Goal: Information Seeking & Learning: Compare options

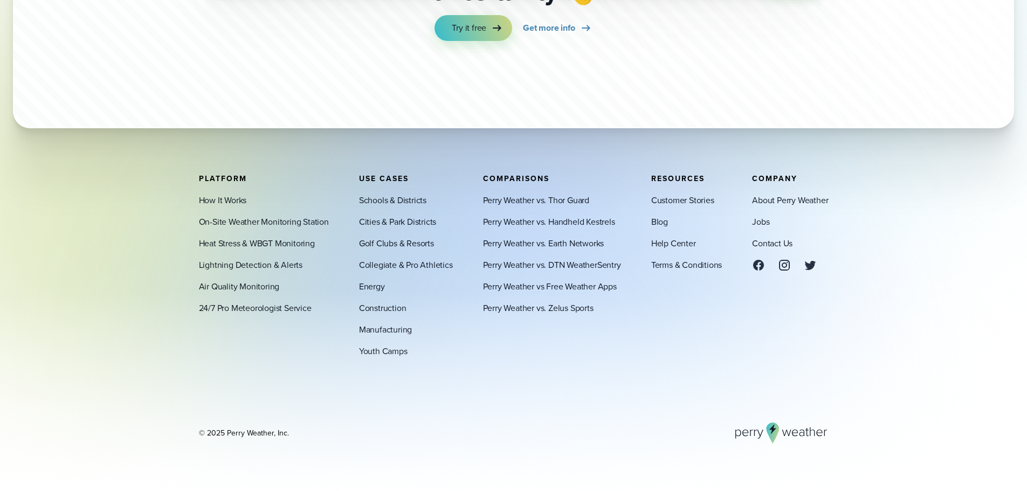
scroll to position [3829, 0]
click at [307, 219] on link "On-Site Weather Monitoring Station" at bounding box center [264, 221] width 130 height 13
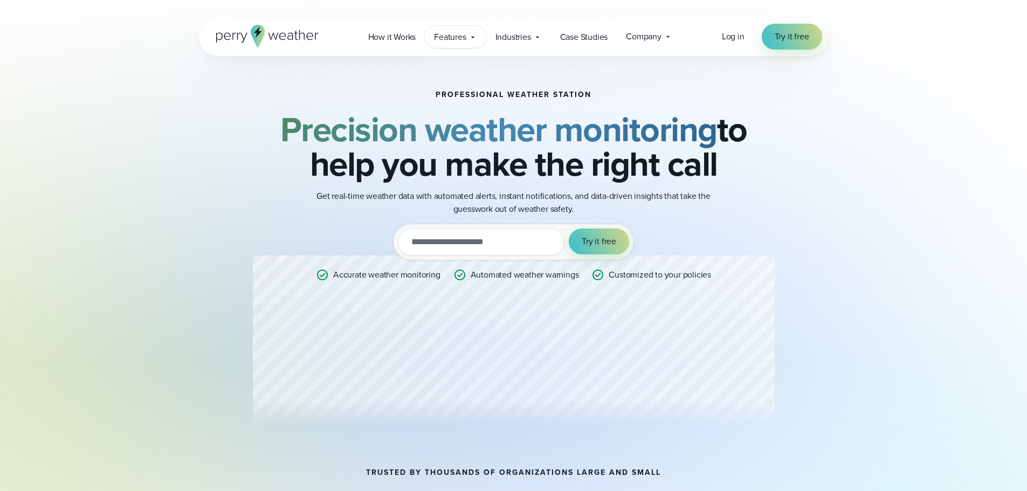
click at [466, 40] on span "Features" at bounding box center [450, 37] width 32 height 13
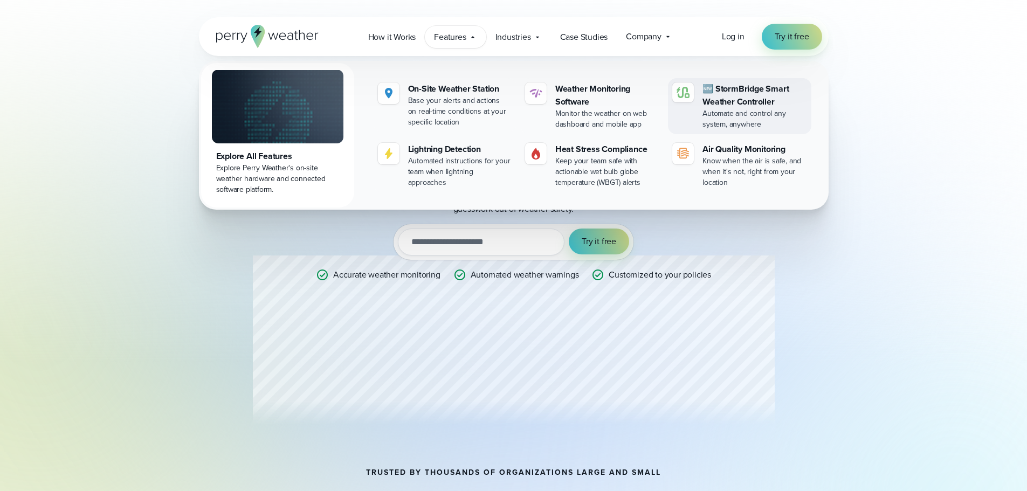
click at [728, 119] on div "Automate and control any system, anywhere" at bounding box center [755, 119] width 104 height 22
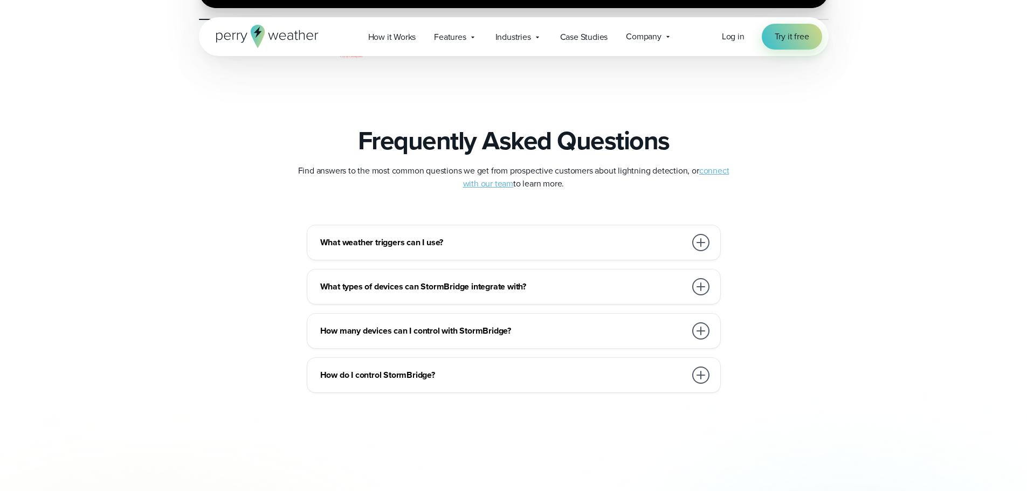
scroll to position [2480, 0]
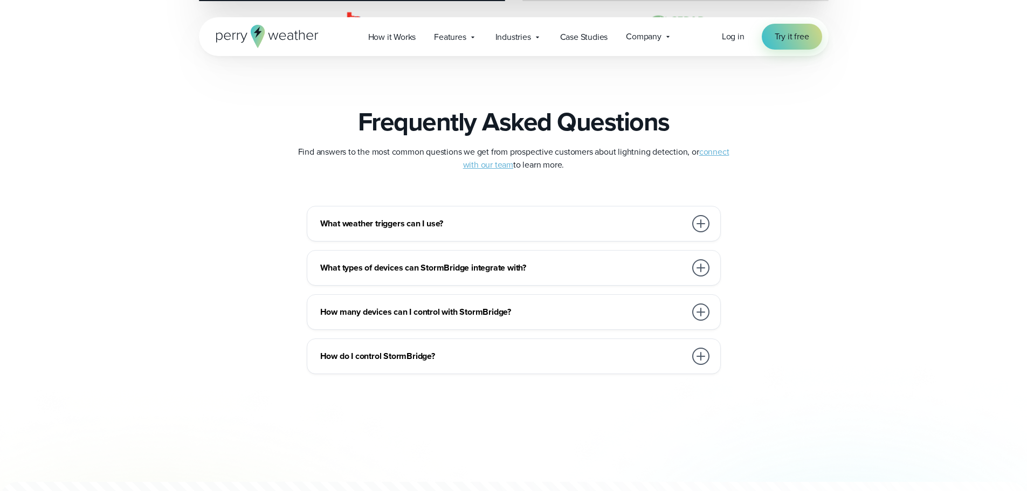
click at [433, 220] on h3 "What weather triggers can I use?" at bounding box center [503, 223] width 366 height 13
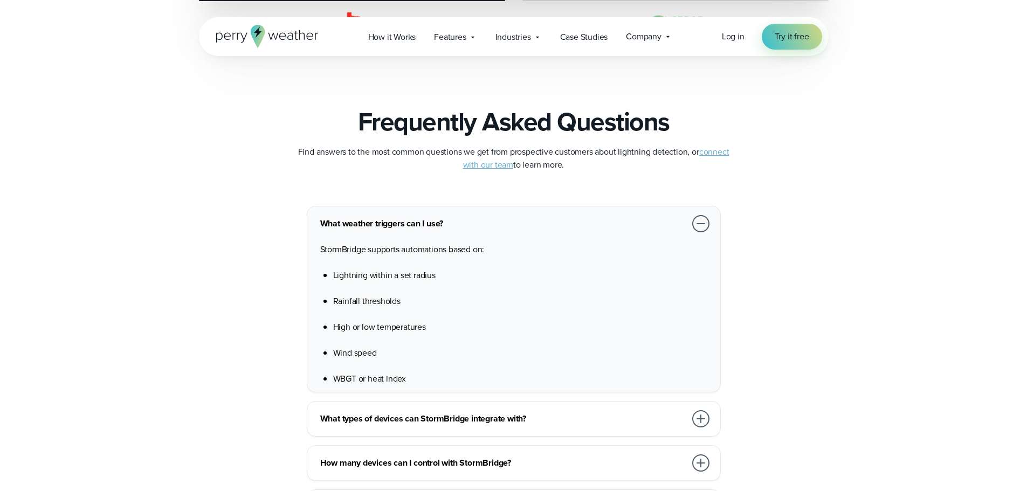
click at [392, 213] on div "What weather triggers can I use? StormBridge supports automations based on: Lig…" at bounding box center [514, 299] width 414 height 187
click at [394, 221] on h3 "What weather triggers can I use?" at bounding box center [503, 223] width 366 height 13
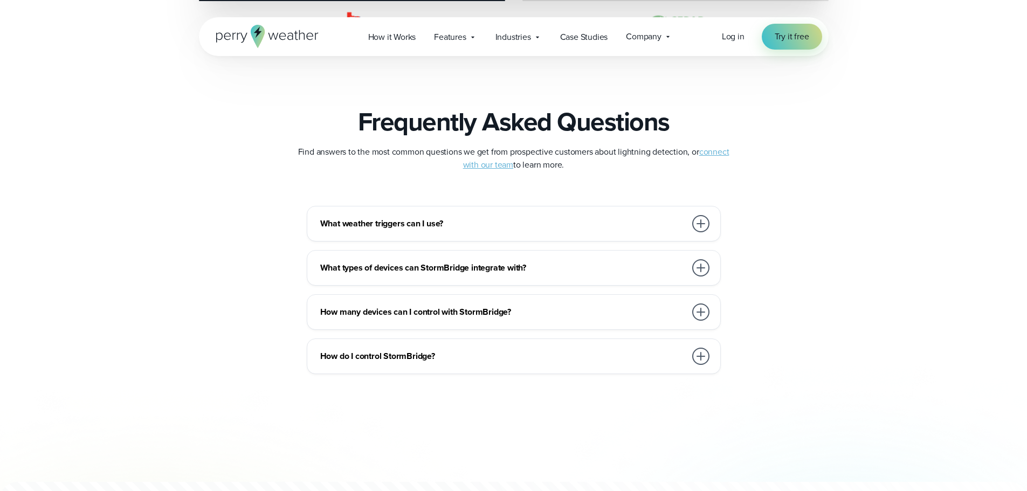
click at [512, 259] on div "What types of devices can StormBridge integrate with?" at bounding box center [515, 268] width 391 height 22
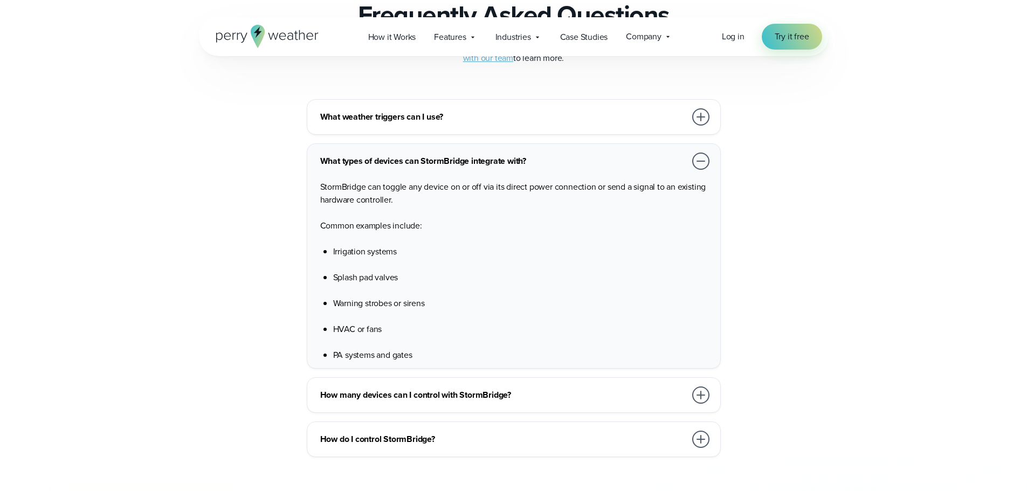
scroll to position [2588, 0]
click at [557, 397] on h3 "How many devices can I control with StormBridge?" at bounding box center [503, 394] width 366 height 13
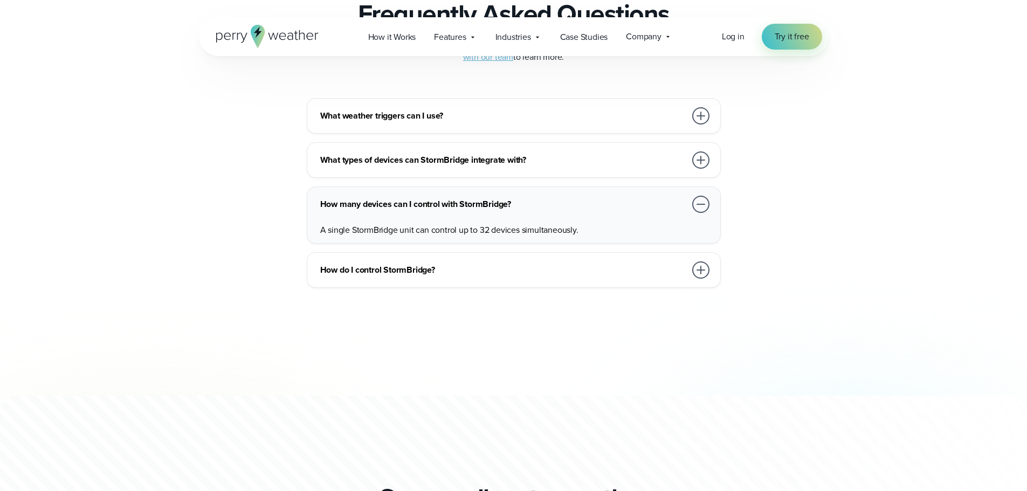
click at [487, 268] on h3 "How do I control StormBridge?" at bounding box center [503, 270] width 366 height 13
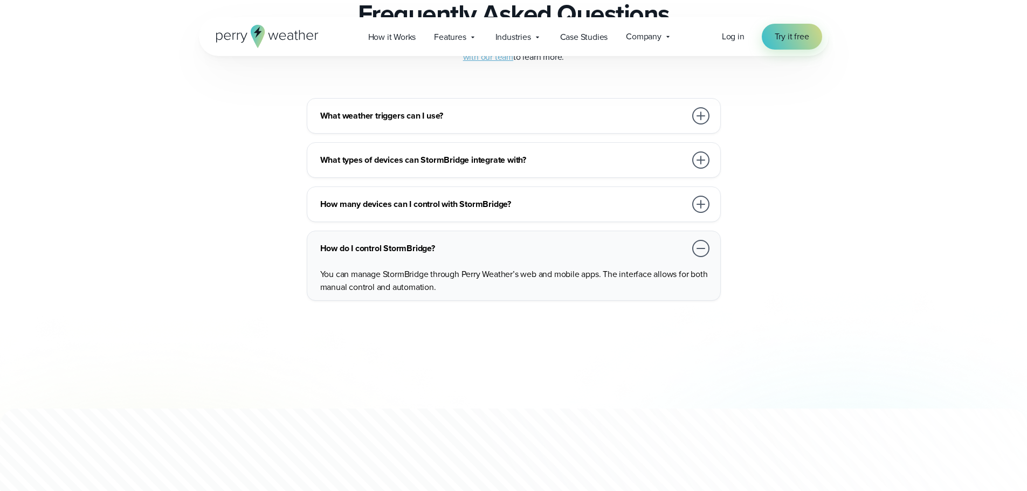
click at [704, 249] on div at bounding box center [700, 248] width 17 height 17
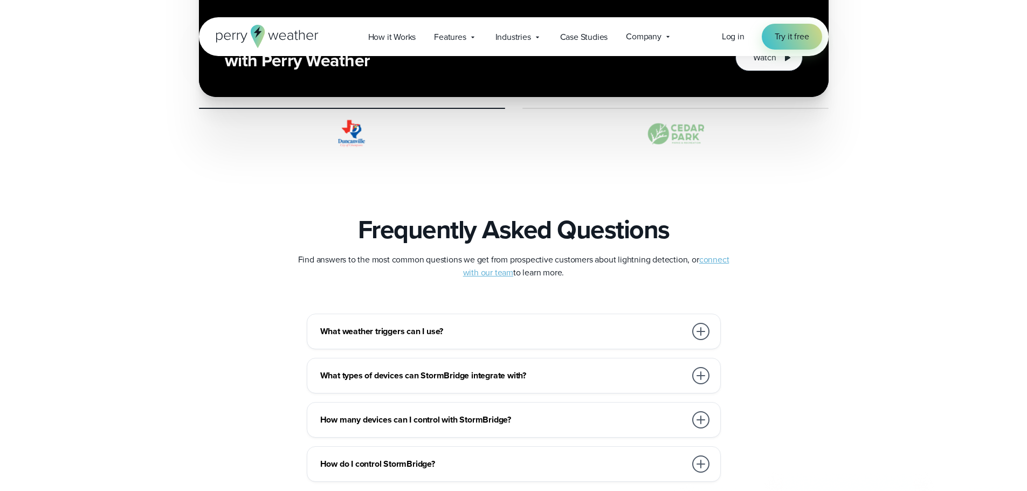
scroll to position [2642, 0]
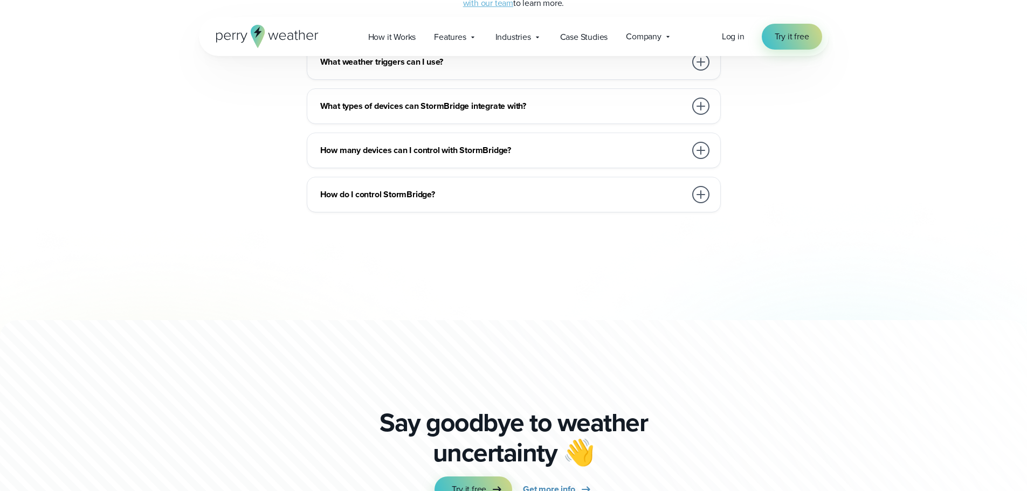
click at [375, 194] on h3 "How do I control StormBridge?" at bounding box center [503, 194] width 366 height 13
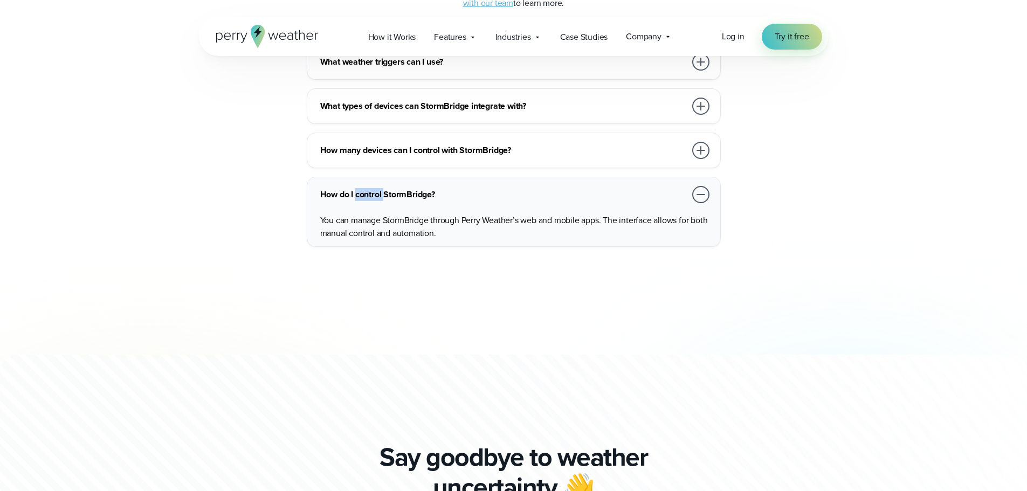
click at [375, 194] on h3 "How do I control StormBridge?" at bounding box center [503, 194] width 366 height 13
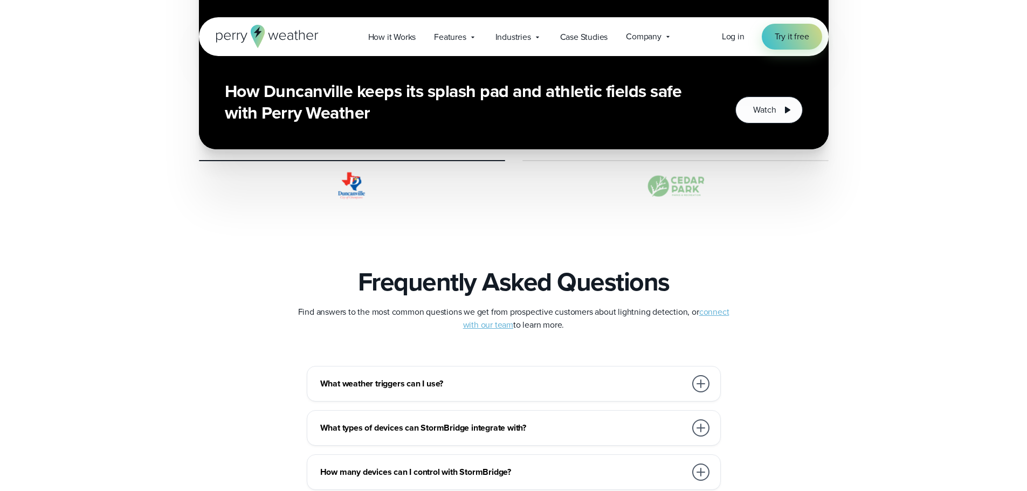
scroll to position [2296, 0]
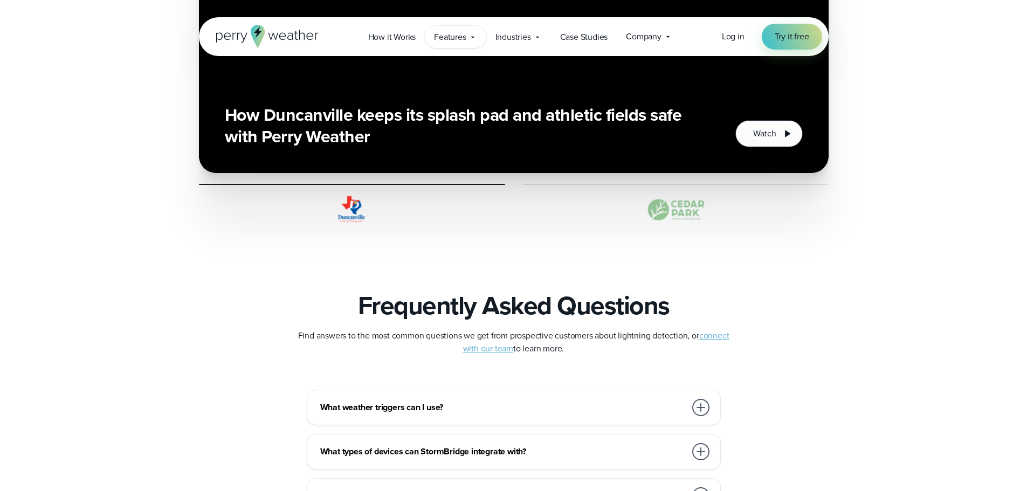
click at [467, 38] on div "Features Explore All Features Explore Perry Weather's on-site weather hardware …" at bounding box center [455, 37] width 61 height 22
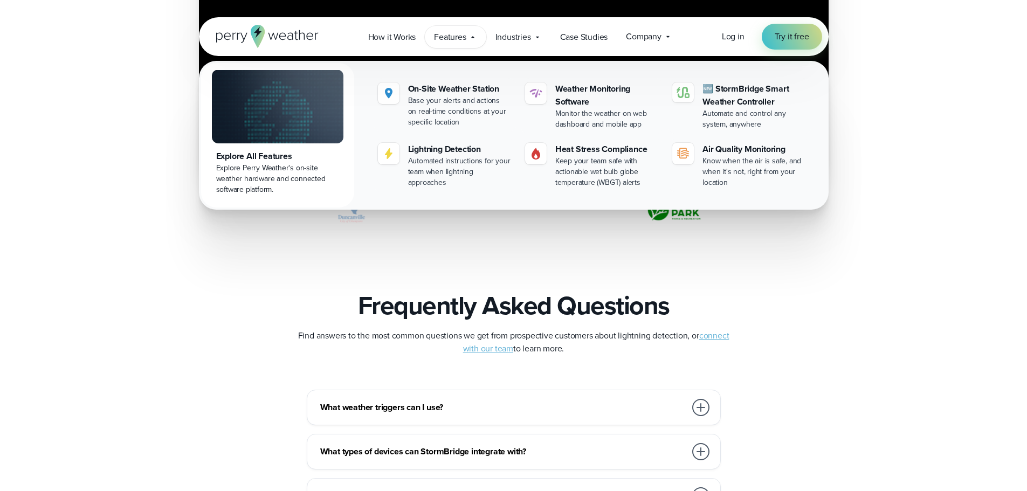
click at [274, 182] on div "Explore Perry Weather's on-site weather hardware and connected software platfor…" at bounding box center [277, 179] width 123 height 32
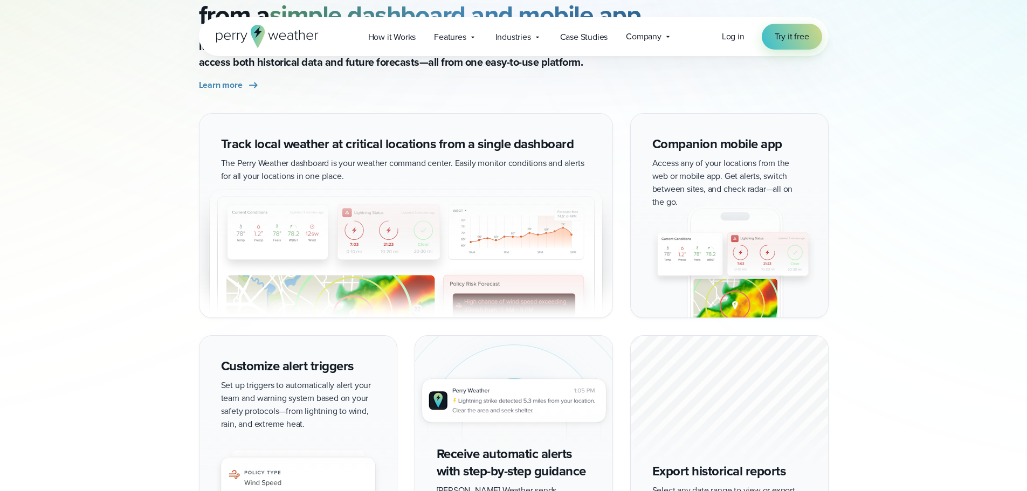
scroll to position [1073, 0]
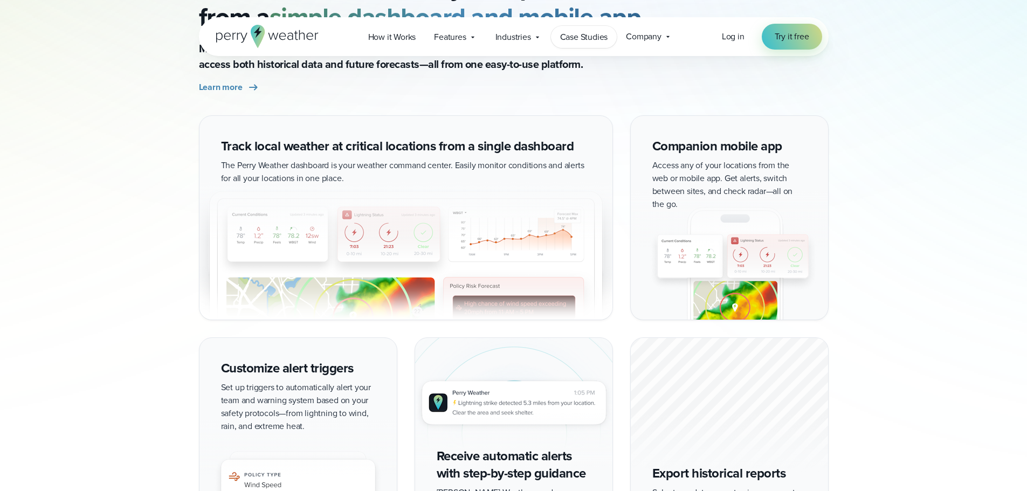
click at [595, 39] on span "Case Studies" at bounding box center [584, 37] width 48 height 13
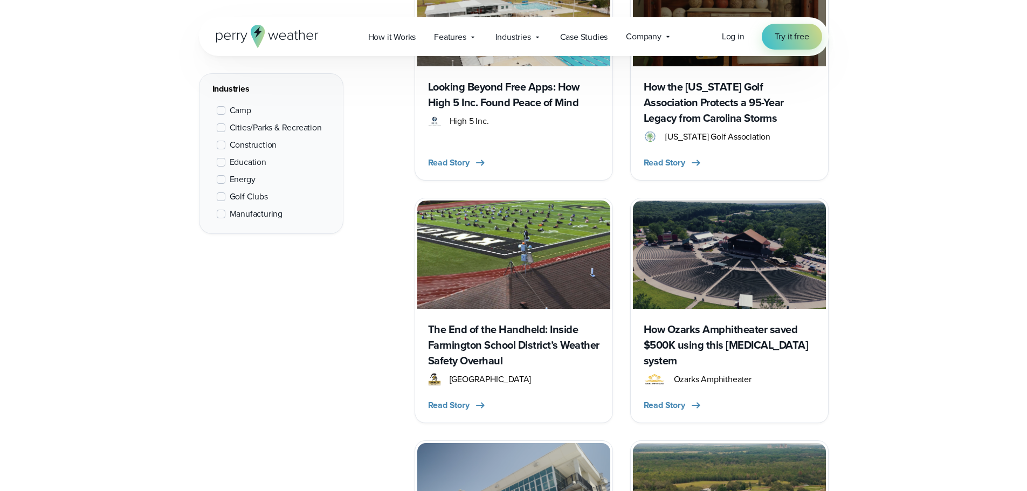
scroll to position [917, 0]
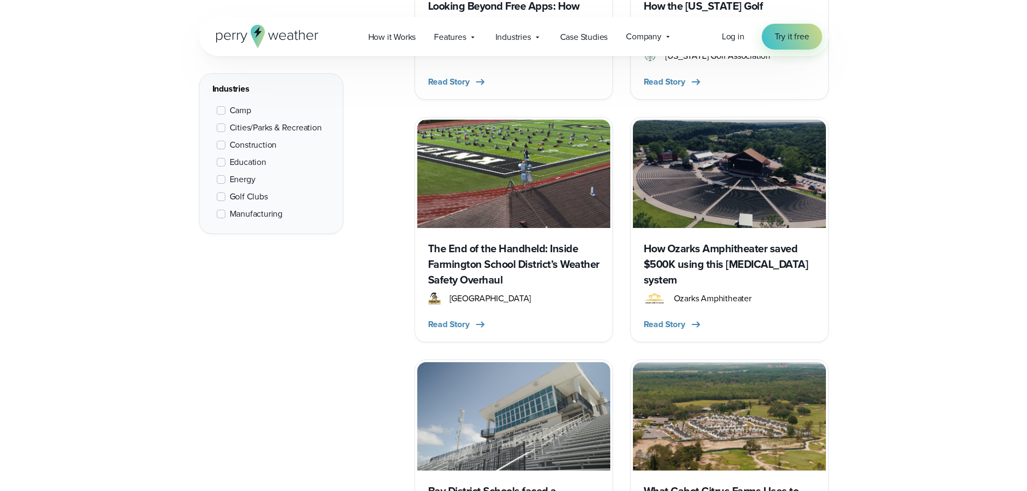
drag, startPoint x: 280, startPoint y: 294, endPoint x: 288, endPoint y: 362, distance: 67.9
click at [292, 364] on div "Industries Camp Cities/Parks & Recreation Construction Education Energy Golf Cl…" at bounding box center [514, 373] width 630 height 1510
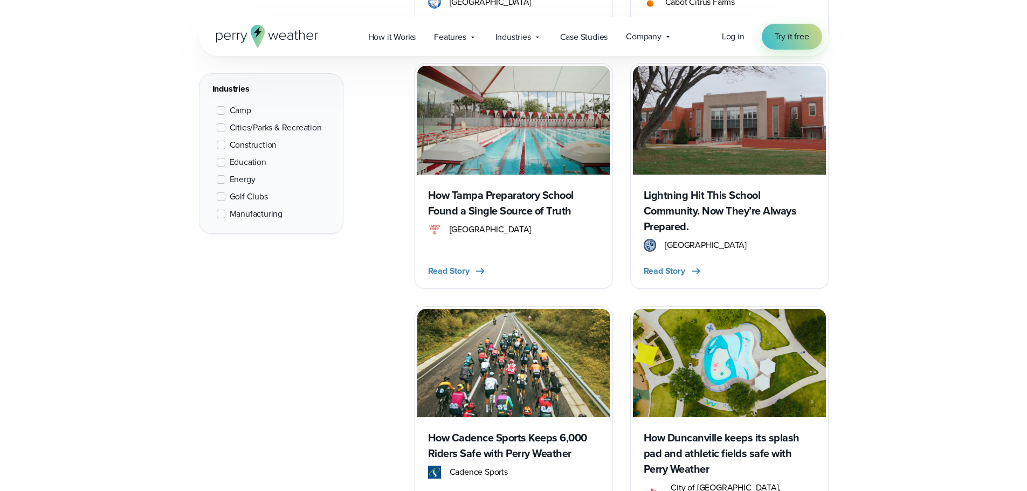
scroll to position [1617, 0]
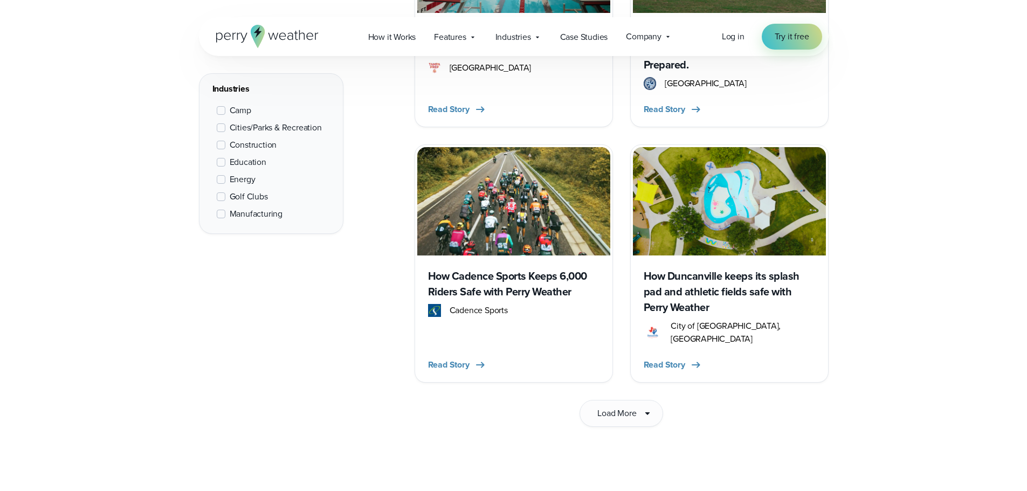
click at [736, 272] on h3 "How Duncanville keeps its splash pad and athletic fields safe with Perry Weather" at bounding box center [729, 292] width 171 height 47
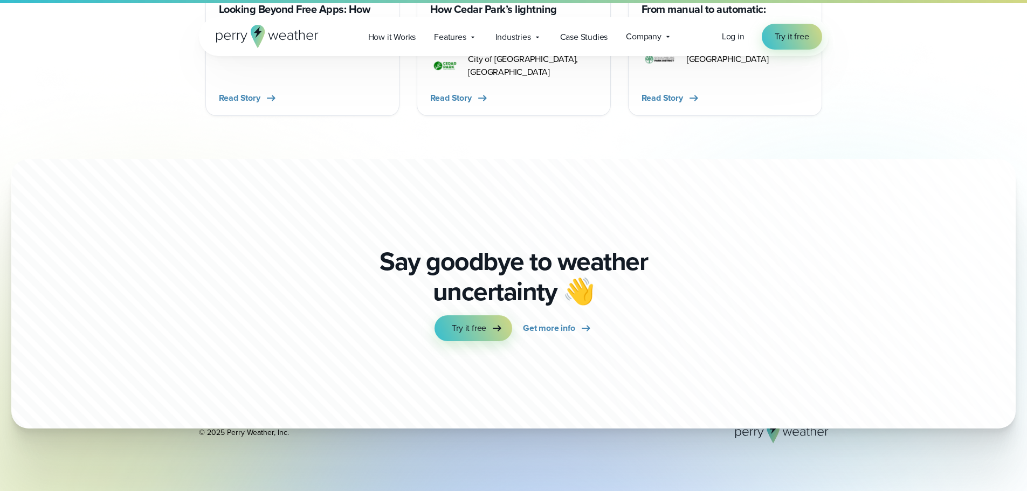
scroll to position [3332, 0]
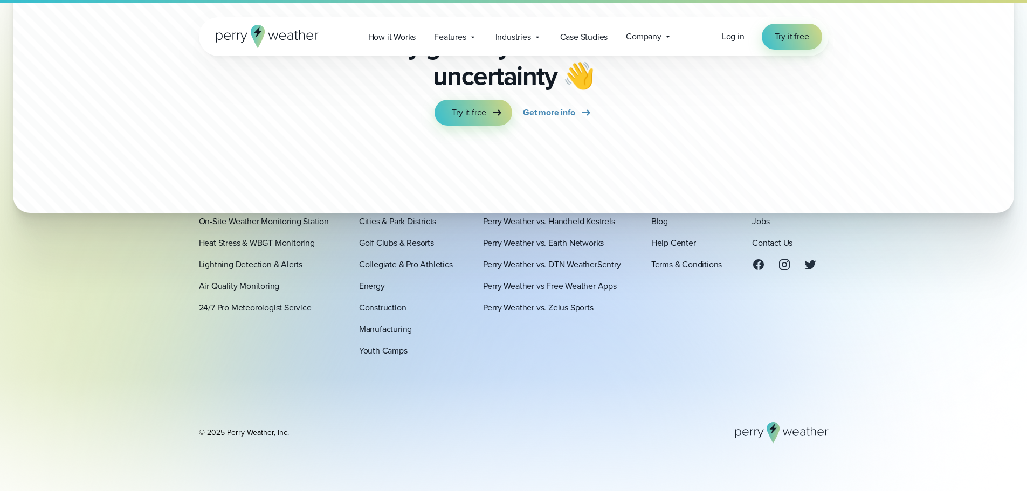
click at [516, 198] on link "Perry Weather vs. Thor Guard" at bounding box center [536, 200] width 106 height 13
